Goal: Find specific page/section: Find specific page/section

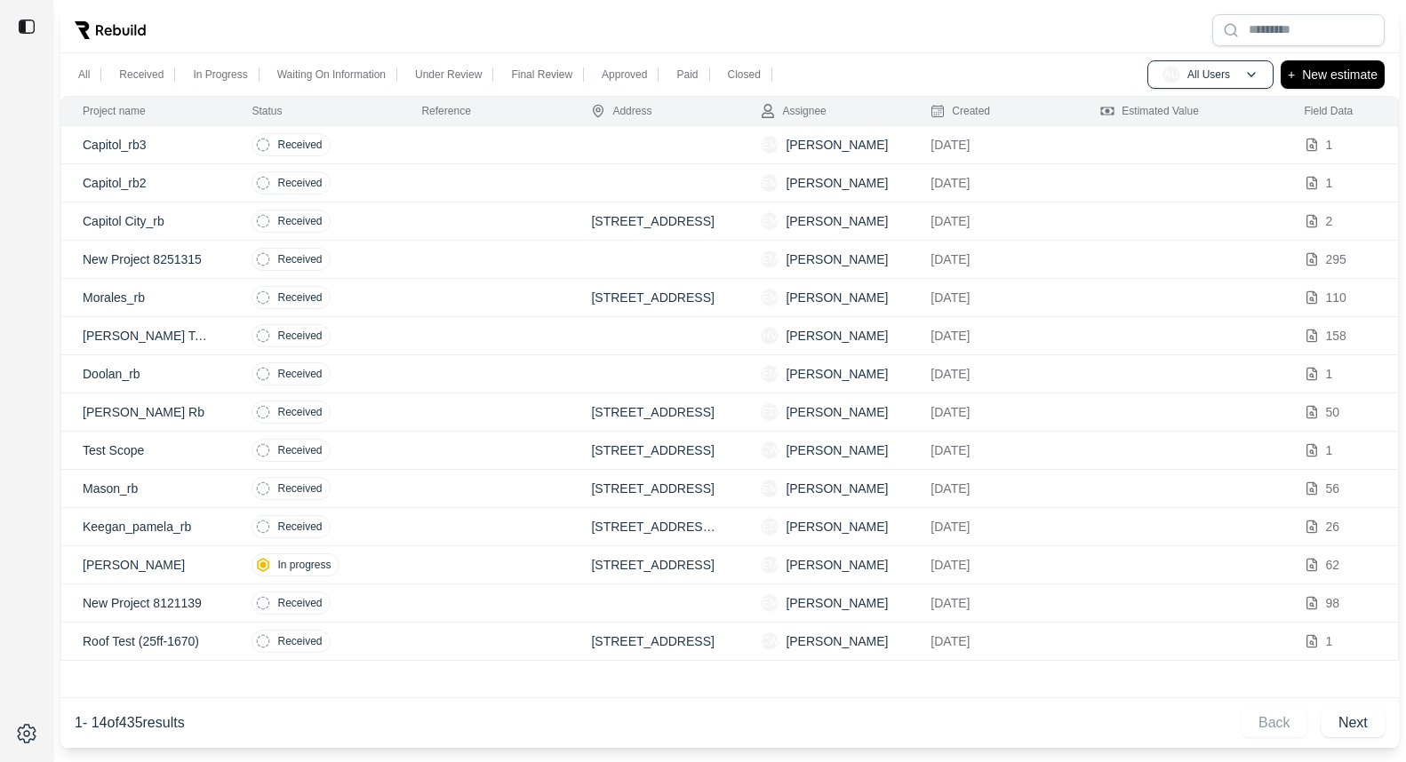
click at [33, 22] on img at bounding box center [27, 27] width 18 height 18
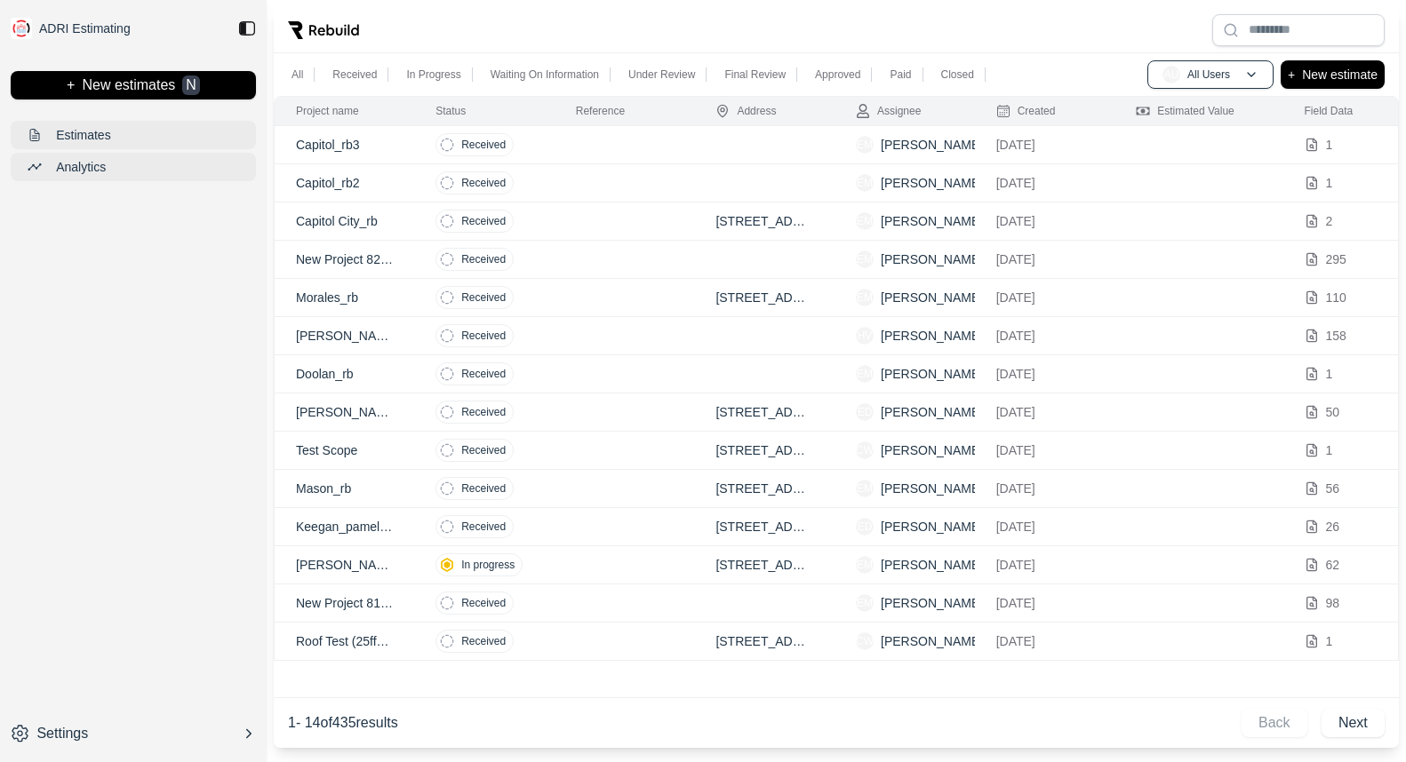
click at [105, 295] on div "ADRI Estimating + New estimates N Estimates Analytics Settings" at bounding box center [133, 381] width 267 height 762
click at [135, 172] on button "Analytics" at bounding box center [133, 167] width 245 height 28
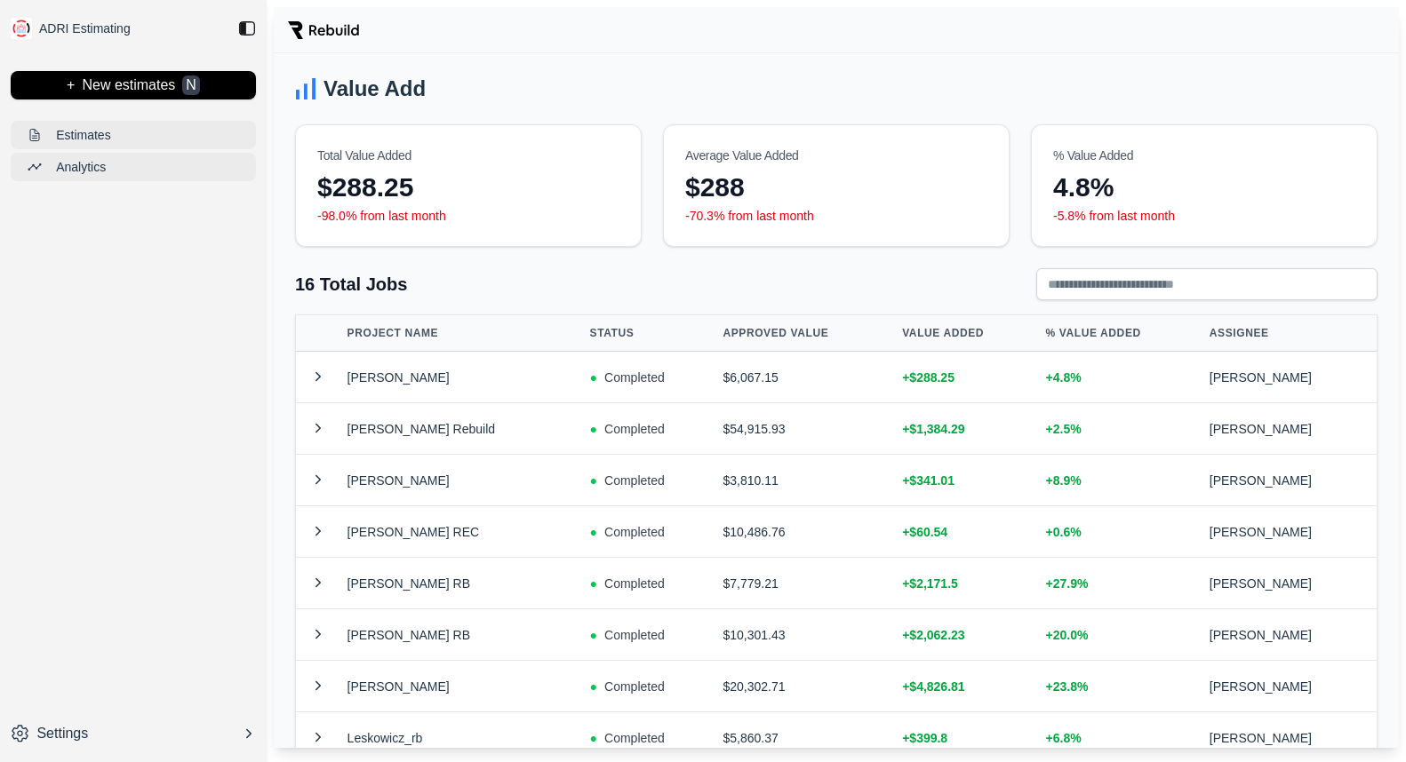
click at [252, 13] on div "ADRI Estimating" at bounding box center [133, 28] width 267 height 43
click at [248, 20] on img at bounding box center [247, 29] width 18 height 18
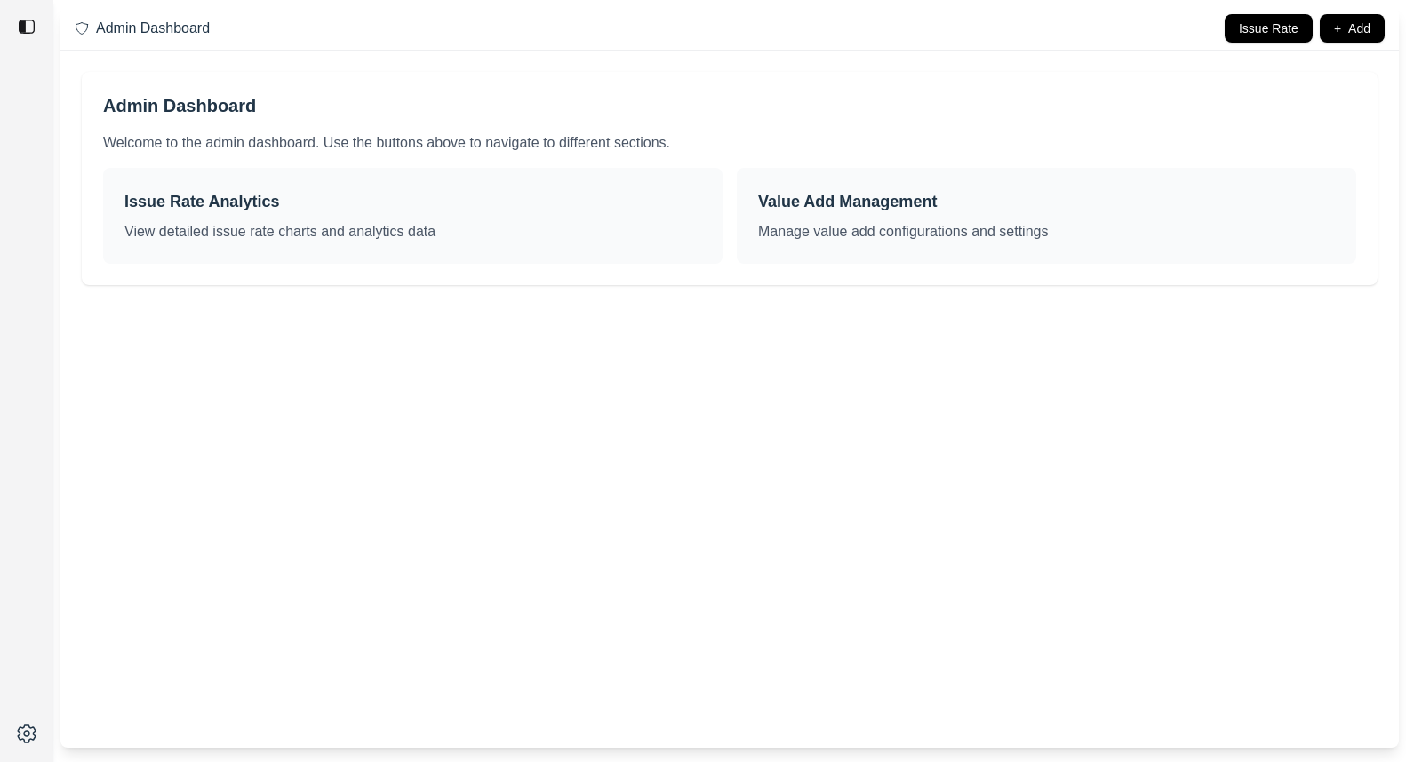
click at [325, 48] on div "Admin Dashboard Issue Rate + Add" at bounding box center [729, 29] width 1338 height 44
click at [362, 195] on h3 "Issue Rate Analytics" at bounding box center [412, 201] width 577 height 25
